Goal: Information Seeking & Learning: Learn about a topic

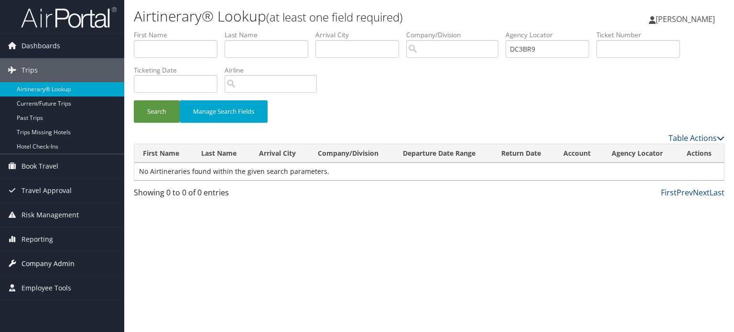
click at [35, 257] on span "Company Admin" at bounding box center [47, 264] width 53 height 24
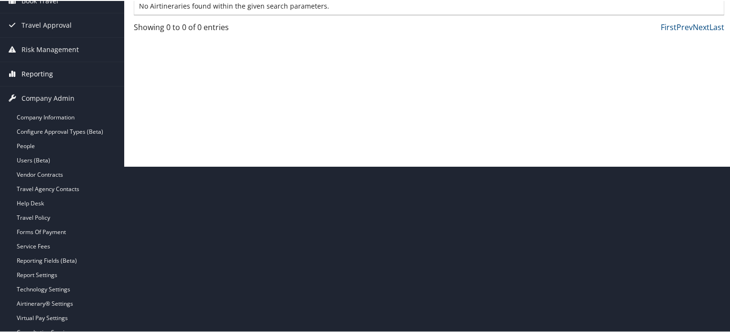
scroll to position [225, 0]
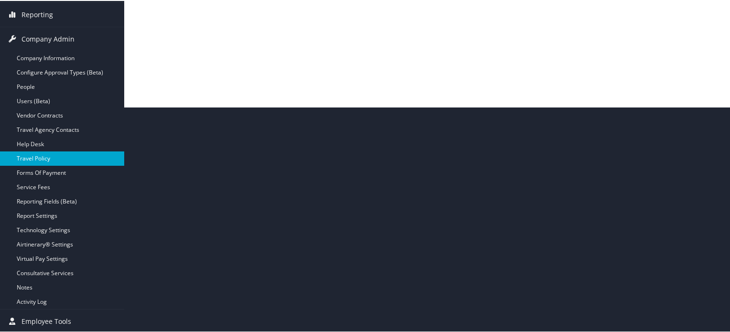
click at [43, 155] on link "Travel Policy" at bounding box center [62, 157] width 124 height 14
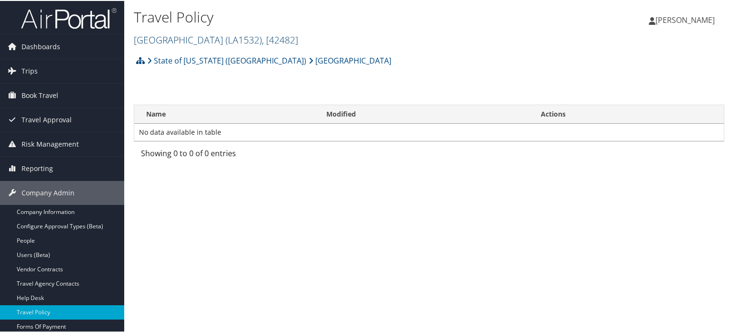
click at [298, 39] on span ", [ 42482 ]" at bounding box center [280, 38] width 36 height 13
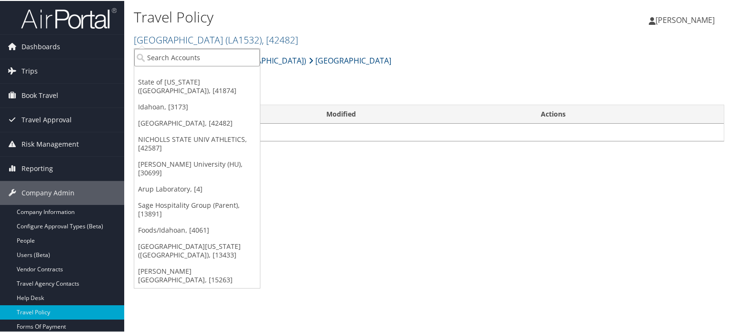
click at [235, 59] on input "search" at bounding box center [197, 57] width 126 height 18
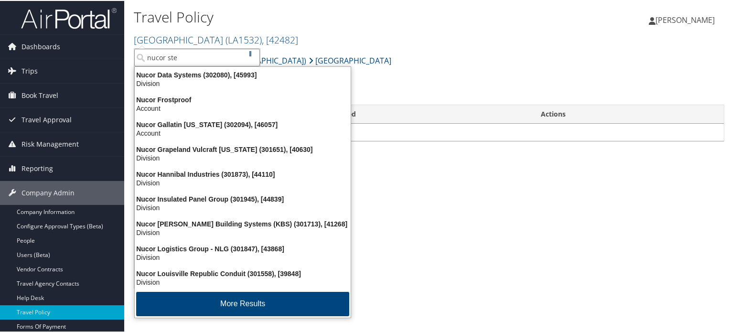
type input "nucor stee"
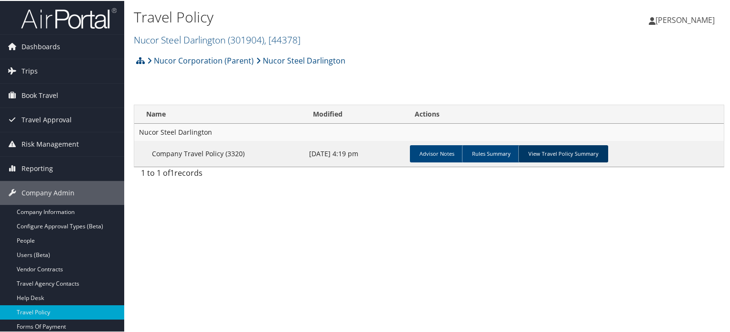
click at [556, 151] on link "View Travel Policy Summary" at bounding box center [563, 152] width 90 height 17
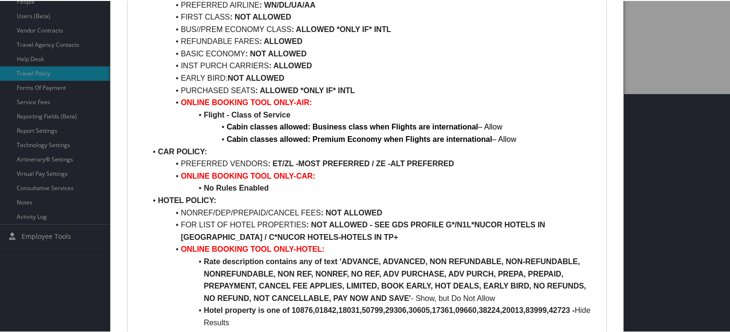
scroll to position [287, 0]
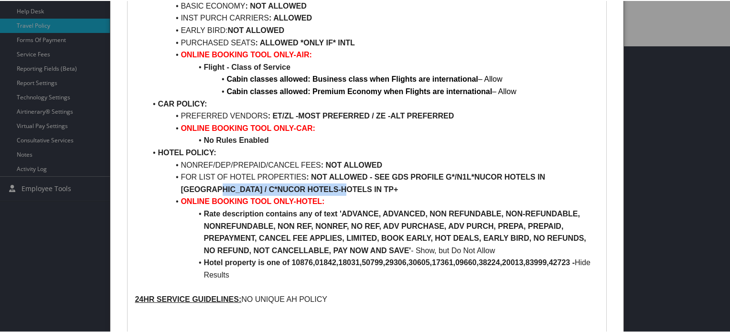
drag, startPoint x: 181, startPoint y: 191, endPoint x: 319, endPoint y: 191, distance: 138.0
click at [319, 191] on li "FOR LIST OF HOTEL PROPERTIES : NOT ALLOWED - SEE GDS PROFILE G*/N1L*NUCOR HOTEL…" at bounding box center [372, 182] width 452 height 24
copy strong "C*NUCOR HOTELS-HOTELS IN TP+"
click at [395, 187] on li "FOR LIST OF HOTEL PROPERTIES : NOT ALLOWED - SEE GDS PROFILE G*/N1L*NUCOR HOTEL…" at bounding box center [372, 182] width 452 height 24
click at [182, 187] on strong ": NOT ALLOWED - SEE GDS PROFILE G*/N1L*NUCOR HOTELS IN WSPAN / C*NUCOR HOTELS-H…" at bounding box center [364, 182] width 366 height 21
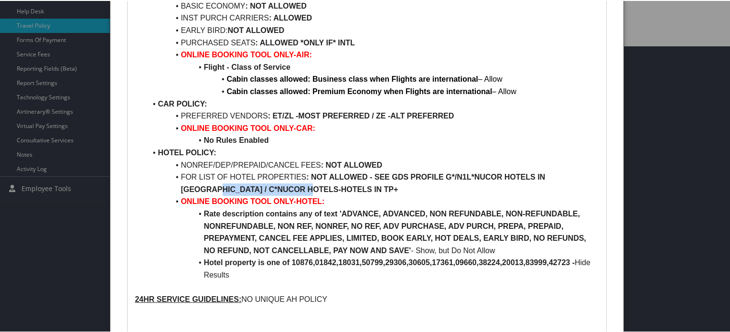
drag, startPoint x: 180, startPoint y: 187, endPoint x: 282, endPoint y: 187, distance: 102.7
click at [282, 187] on li "FOR LIST OF HOTEL PROPERTIES : NOT ALLOWED - SEE GDS PROFILE G*/N1L*NUCOR HOTEL…" at bounding box center [372, 182] width 452 height 24
copy strong "C*NUCOR HOTELS-HOTELS"
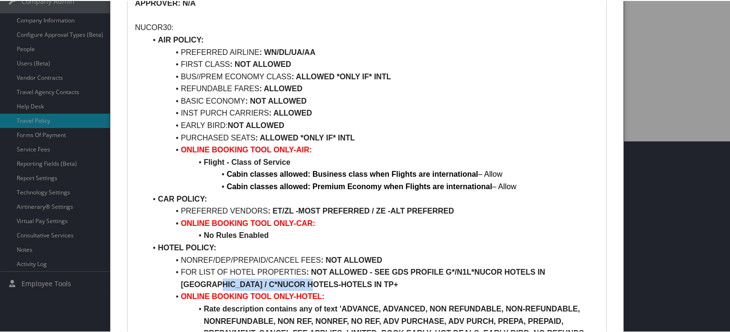
scroll to position [335, 0]
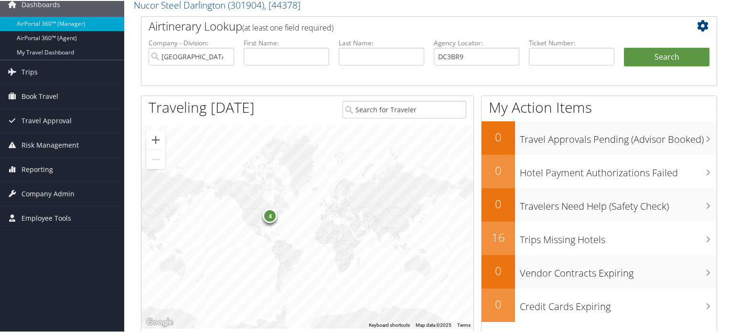
scroll to position [4, 0]
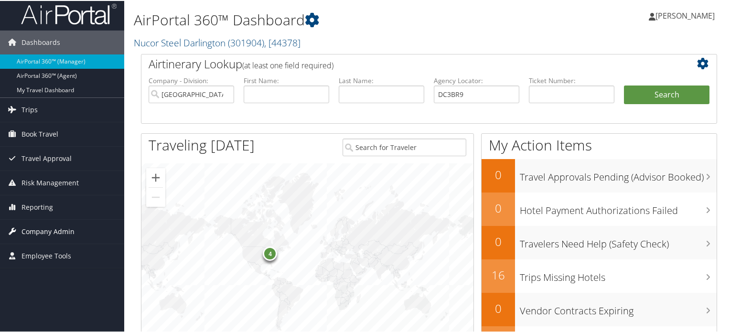
click at [48, 233] on span "Company Admin" at bounding box center [47, 231] width 53 height 24
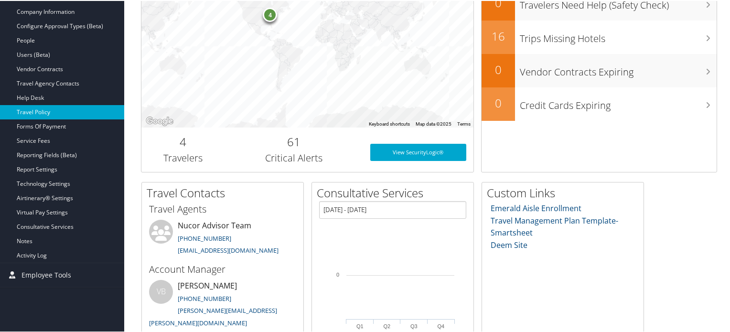
click at [43, 107] on link "Travel Policy" at bounding box center [62, 111] width 124 height 14
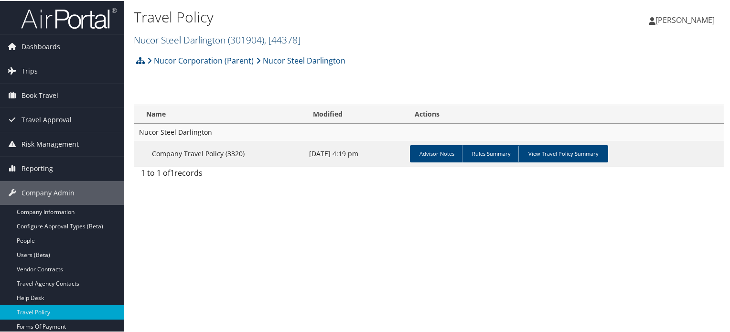
click at [278, 43] on span ", [ 44378 ]" at bounding box center [282, 38] width 36 height 13
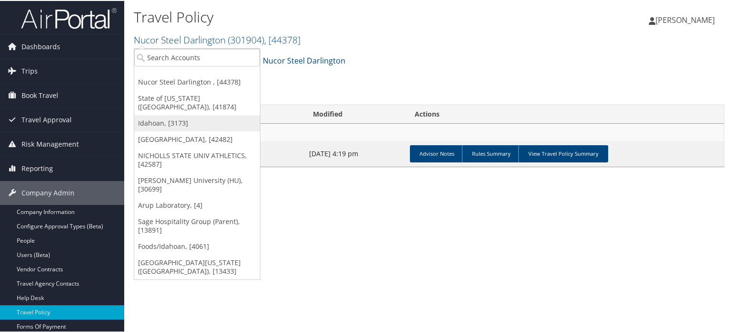
click at [185, 116] on link "Idahoan, [3173]" at bounding box center [197, 122] width 126 height 16
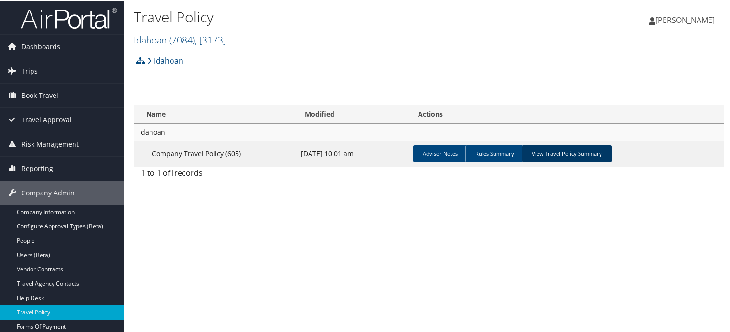
click at [558, 153] on link "View Travel Policy Summary" at bounding box center [567, 152] width 90 height 17
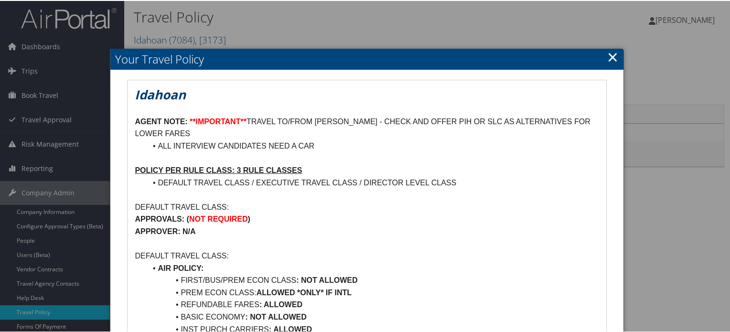
click at [609, 53] on link "×" at bounding box center [612, 55] width 11 height 19
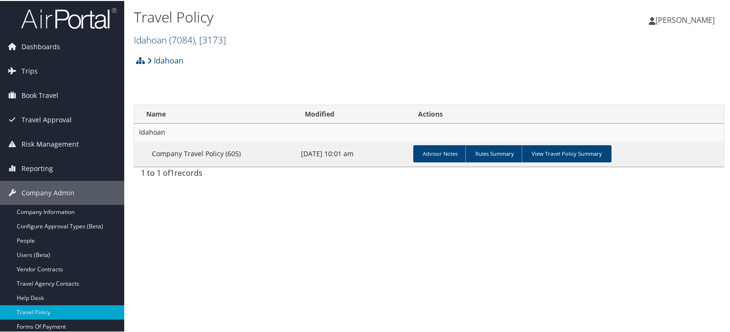
click at [204, 35] on span ", [ 3173 ]" at bounding box center [210, 38] width 31 height 13
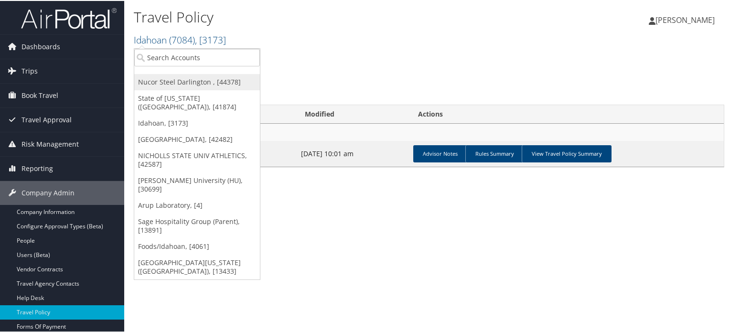
click at [217, 83] on link "Nucor Steel Darlington , [44378]" at bounding box center [197, 81] width 126 height 16
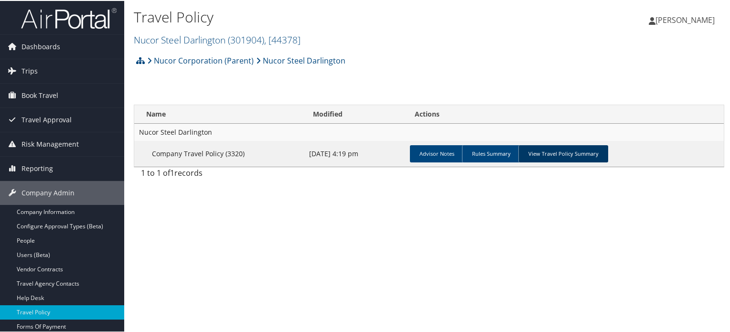
click at [535, 150] on link "View Travel Policy Summary" at bounding box center [563, 152] width 90 height 17
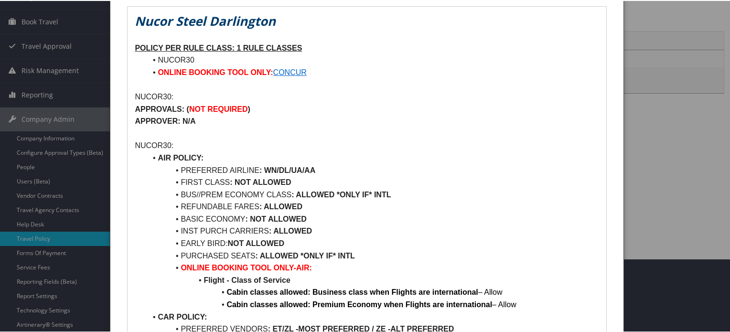
scroll to position [96, 0]
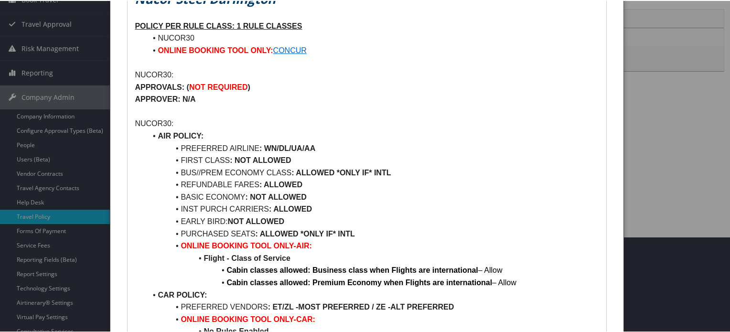
click at [283, 45] on link "CONCUR" at bounding box center [289, 49] width 33 height 8
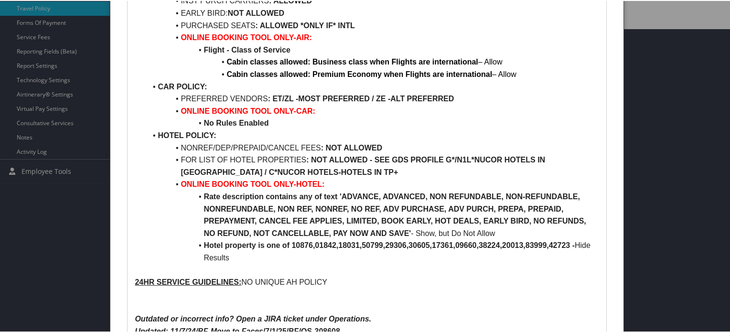
scroll to position [288, 0]
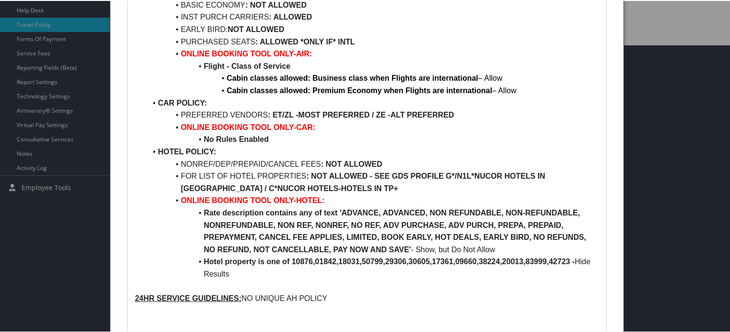
click at [458, 101] on li "CAR POLICY:" at bounding box center [372, 102] width 452 height 12
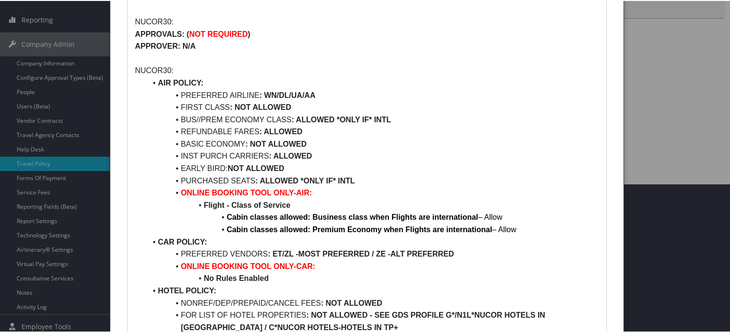
scroll to position [0, 0]
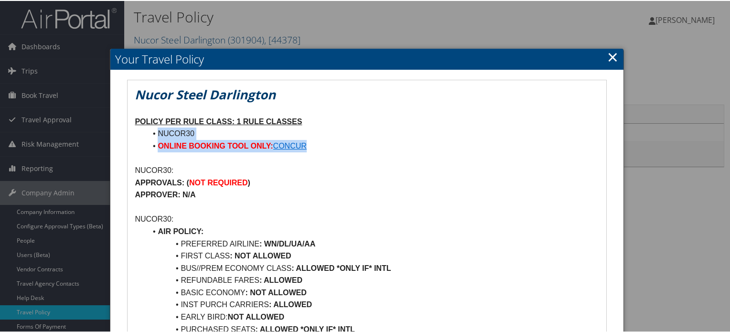
drag, startPoint x: 153, startPoint y: 129, endPoint x: 327, endPoint y: 146, distance: 175.1
click at [327, 146] on ul "NUCOR30 ONLINE BOOKING TOOL ONLY: CONCUR" at bounding box center [367, 139] width 464 height 24
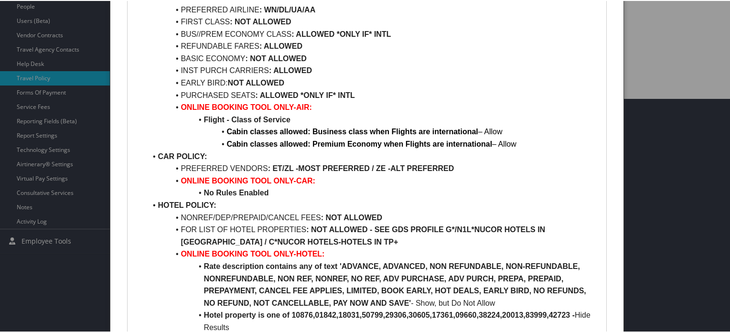
scroll to position [239, 0]
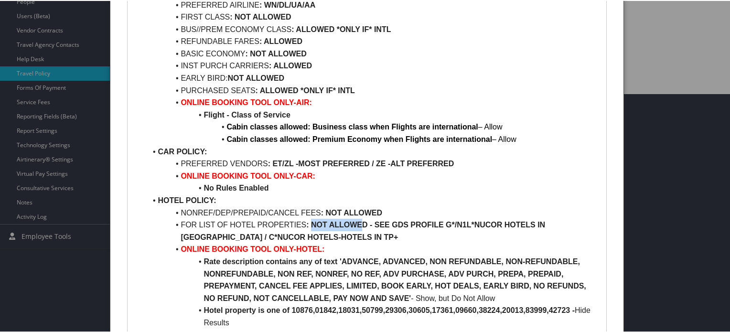
drag, startPoint x: 311, startPoint y: 225, endPoint x: 363, endPoint y: 225, distance: 51.6
click at [363, 225] on strong ": NOT ALLOWED - SEE GDS PROFILE G*/N1L*NUCOR HOTELS IN WSPAN / C*NUCOR HOTELS-H…" at bounding box center [364, 230] width 366 height 21
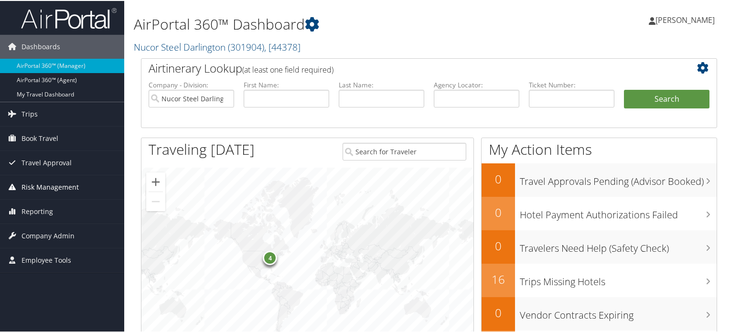
click at [45, 182] on span "Risk Management" at bounding box center [49, 186] width 57 height 24
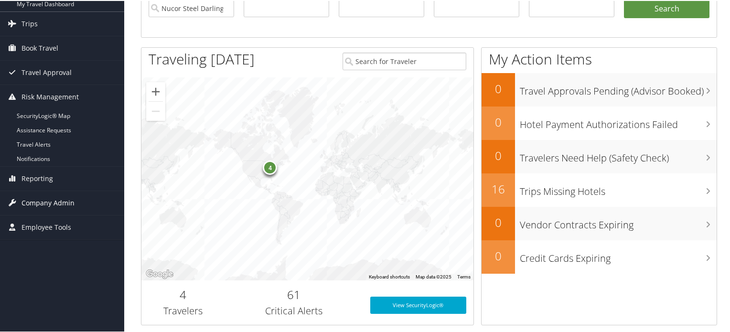
scroll to position [96, 0]
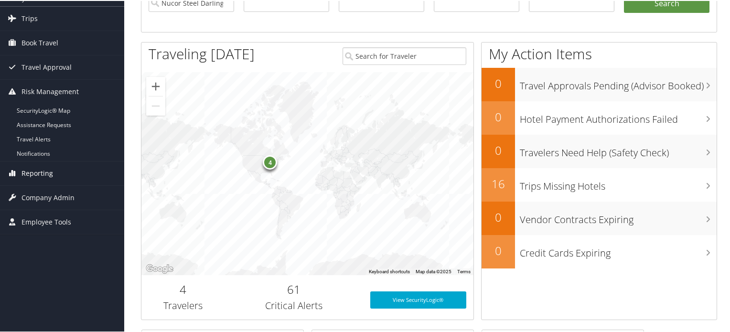
click at [38, 168] on span "Reporting" at bounding box center [37, 172] width 32 height 24
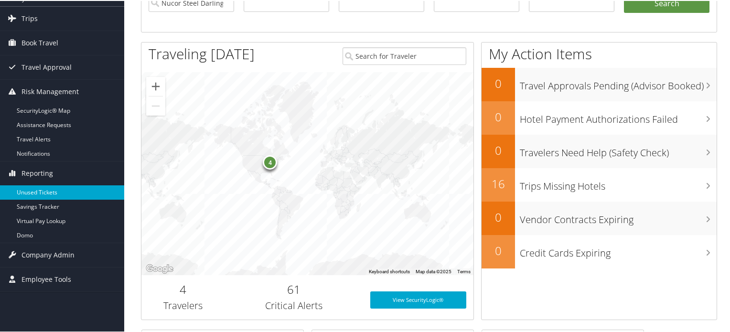
click at [39, 190] on link "Unused Tickets" at bounding box center [62, 191] width 124 height 14
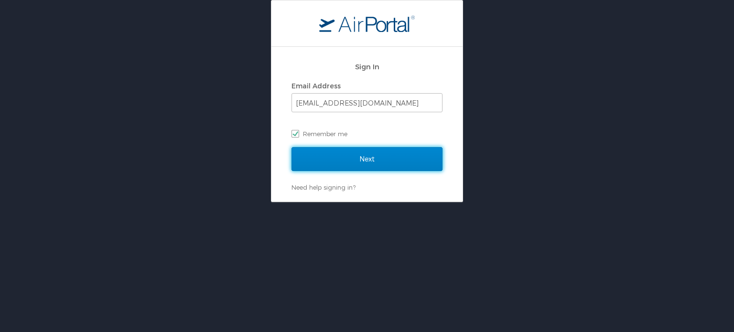
click at [356, 161] on input "Next" at bounding box center [366, 159] width 151 height 24
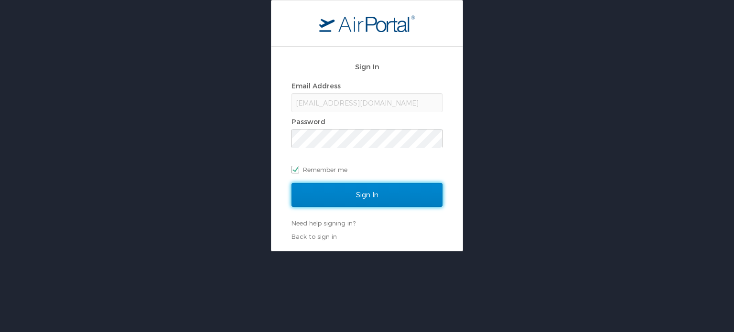
click at [365, 193] on input "Sign In" at bounding box center [366, 195] width 151 height 24
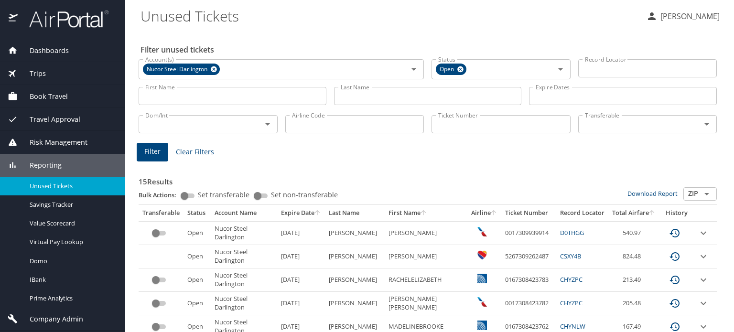
click at [63, 185] on span "Unused Tickets" at bounding box center [72, 186] width 84 height 9
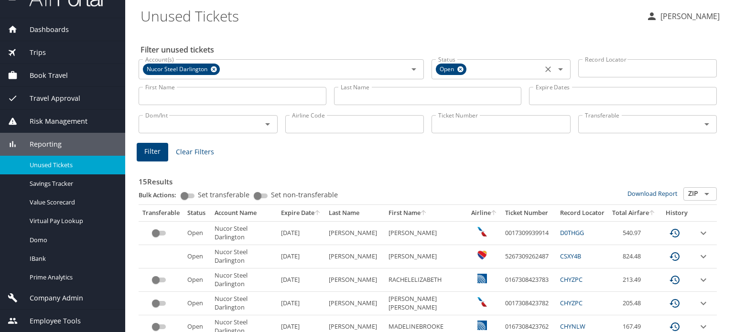
click at [457, 68] on icon at bounding box center [460, 69] width 6 height 6
click at [151, 150] on span "Filter" at bounding box center [152, 152] width 16 height 12
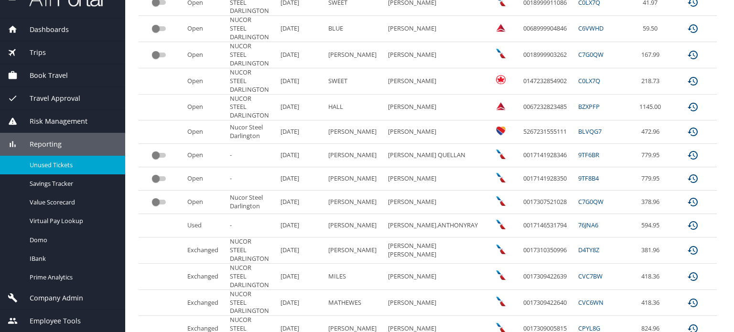
scroll to position [357, 0]
